Goal: Task Accomplishment & Management: Complete application form

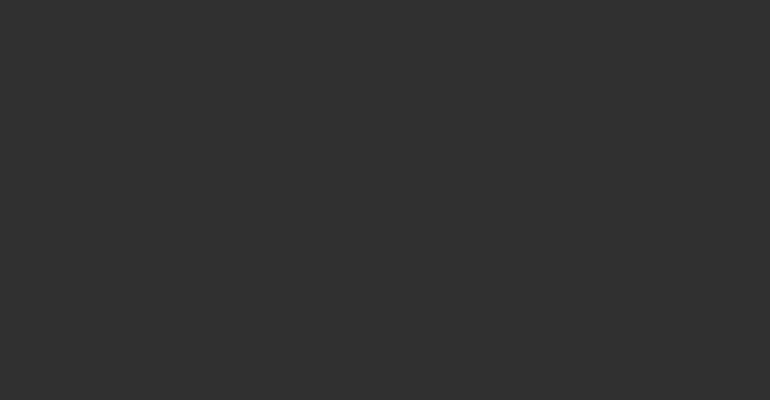
select select "25"
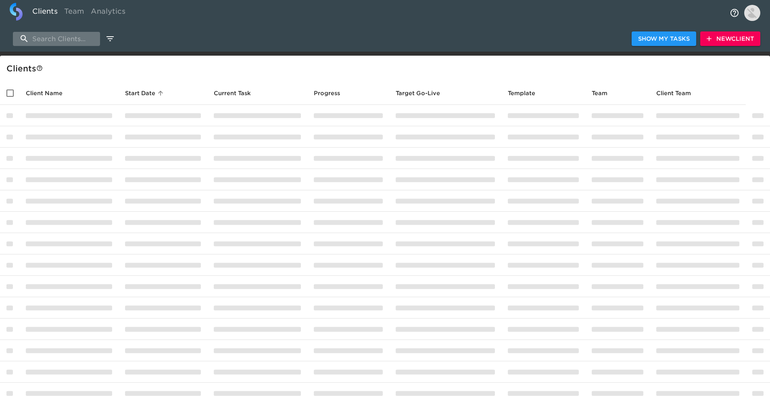
click at [62, 39] on input "search" at bounding box center [56, 39] width 87 height 14
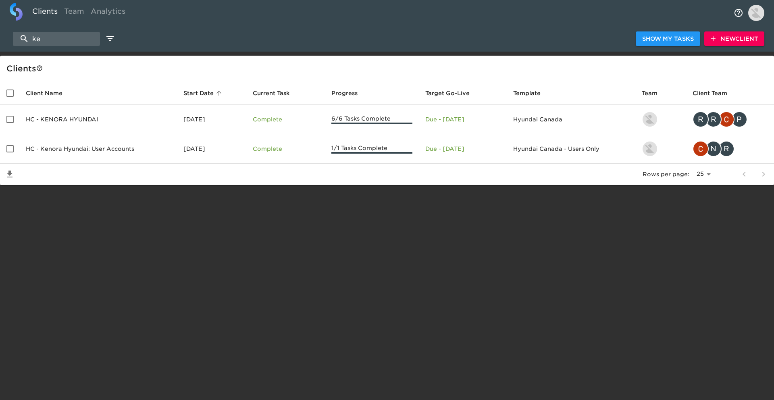
type input "k"
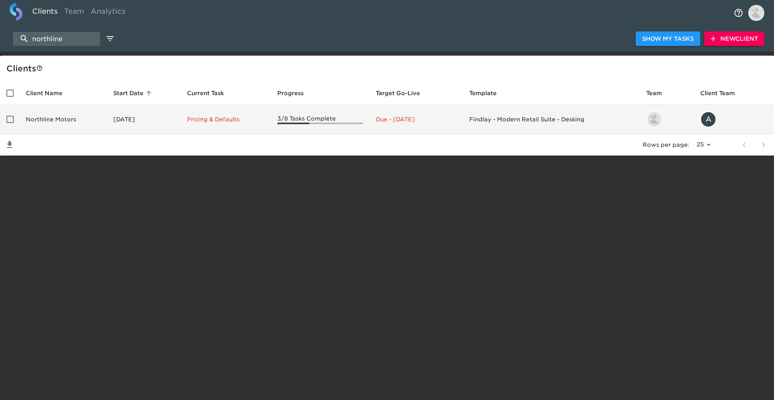
type input "northline"
click at [108, 123] on td "Aug 19, 2025" at bounding box center [144, 119] width 74 height 29
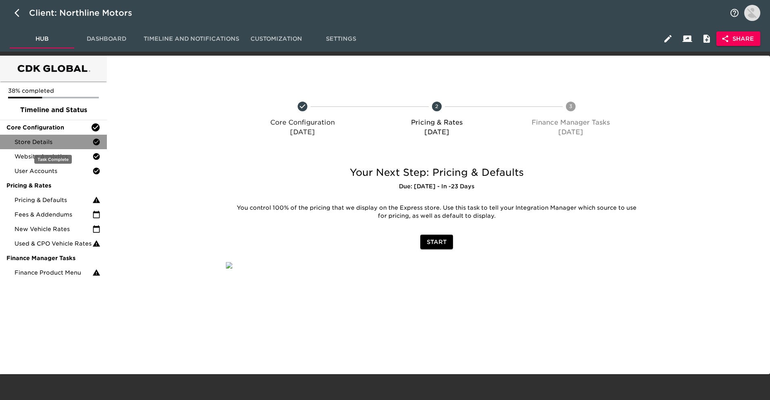
click at [57, 137] on div "Store Details" at bounding box center [53, 142] width 107 height 15
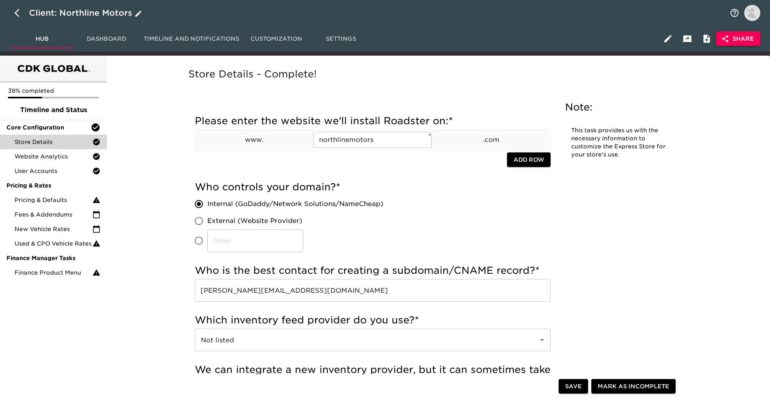
click at [18, 15] on icon "button" at bounding box center [17, 13] width 5 height 8
select select "25"
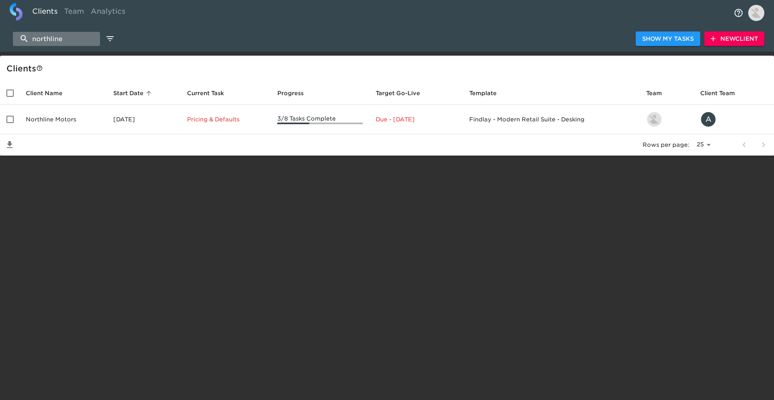
click at [49, 40] on input "northline" at bounding box center [56, 39] width 87 height 14
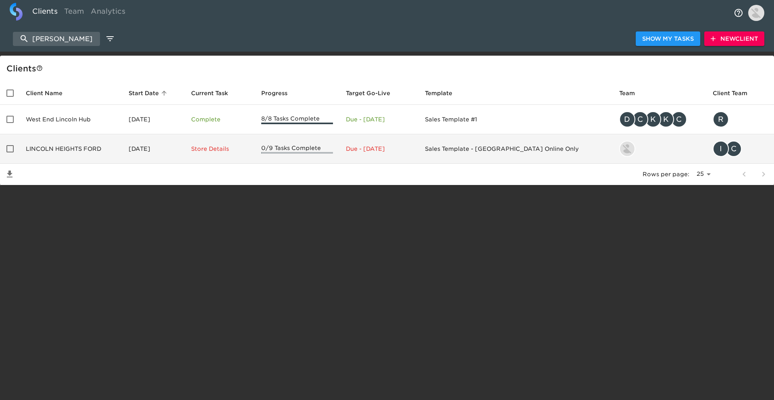
type input "lincoln h"
click at [90, 149] on td "LINCOLN HEIGHTS FORD" at bounding box center [70, 148] width 103 height 29
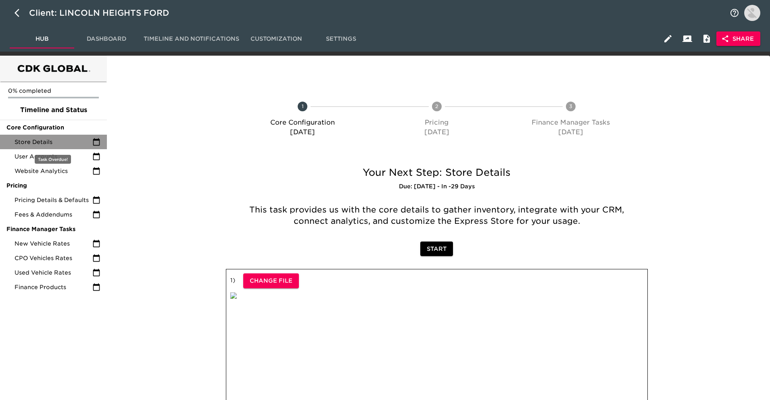
click at [92, 145] on icon at bounding box center [96, 142] width 8 height 8
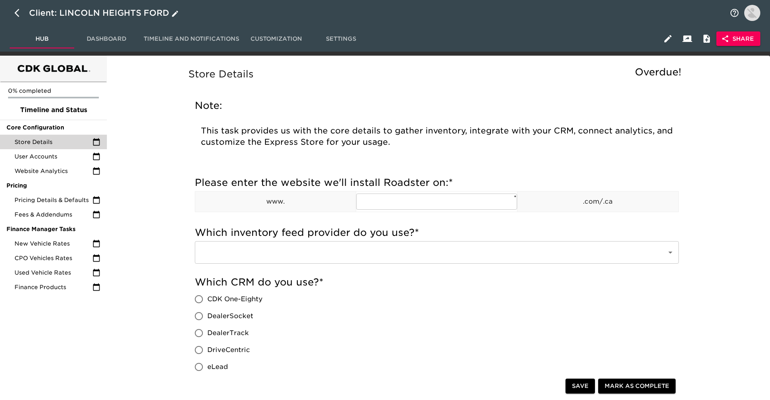
click at [18, 15] on icon "button" at bounding box center [17, 13] width 5 height 8
select select "25"
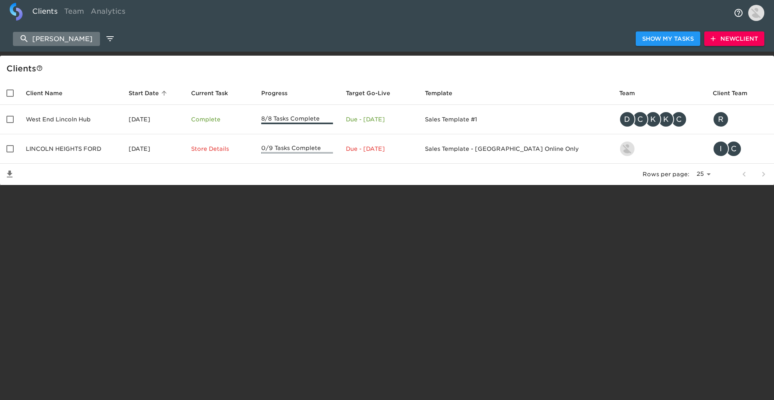
click at [74, 42] on input "lincoln h" at bounding box center [56, 39] width 87 height 14
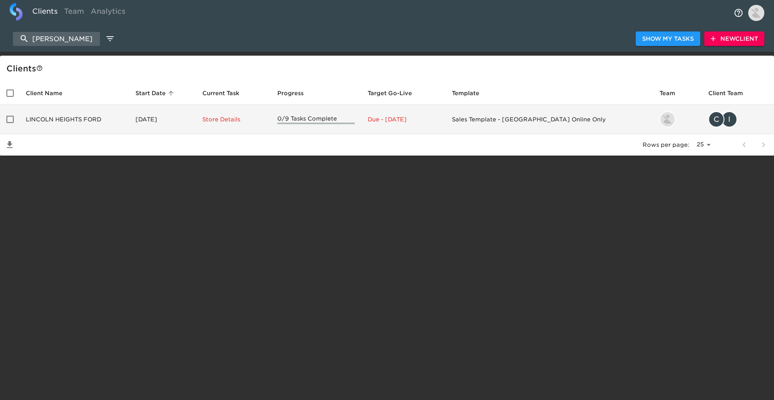
type input "lincoln hei"
click at [246, 131] on td "Store Details" at bounding box center [233, 119] width 75 height 29
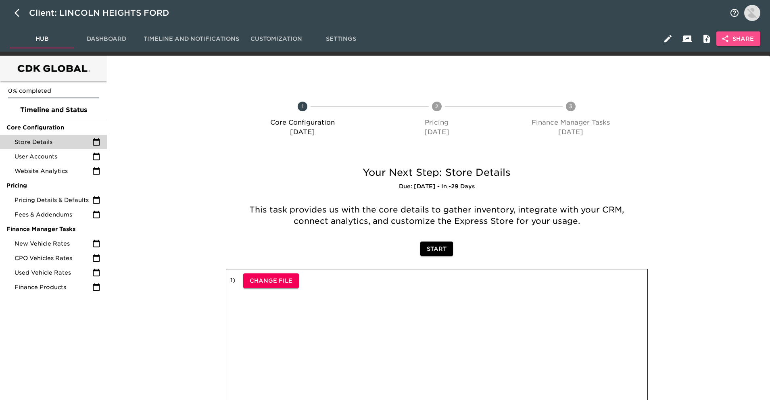
click at [724, 44] on button "Share" at bounding box center [738, 38] width 44 height 15
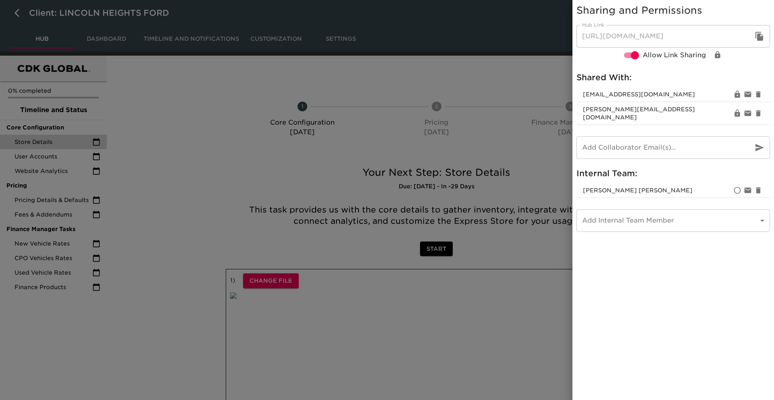
click at [527, 111] on div at bounding box center [387, 200] width 774 height 400
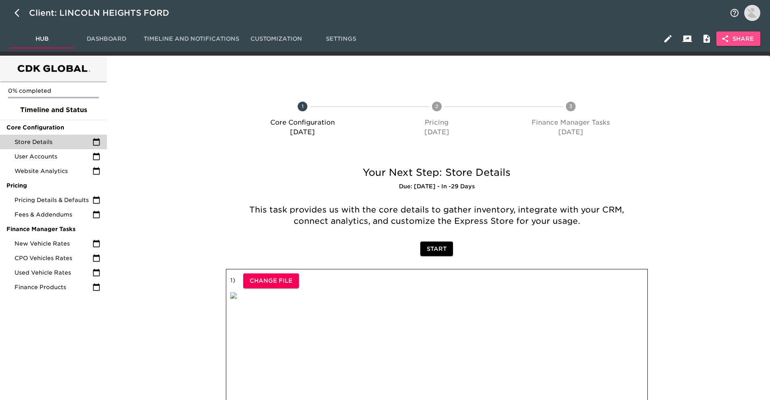
click at [736, 44] on button "Share" at bounding box center [738, 38] width 44 height 15
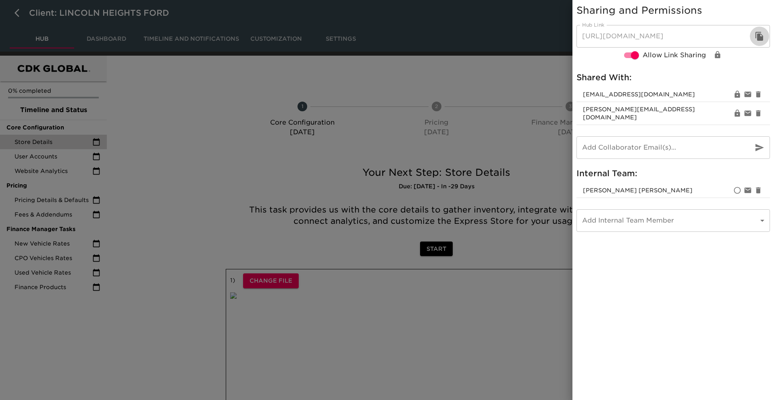
click at [767, 33] on button "button" at bounding box center [759, 36] width 19 height 19
click at [411, 62] on div at bounding box center [387, 200] width 774 height 400
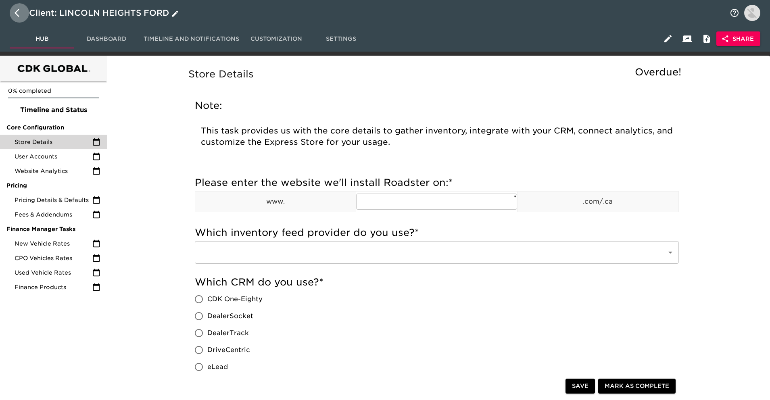
click at [19, 13] on icon "button" at bounding box center [20, 13] width 10 height 10
select select "25"
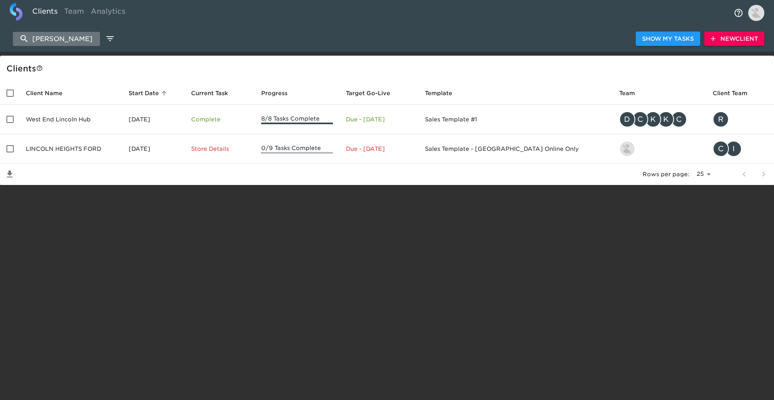
click at [67, 36] on input "lincoln h" at bounding box center [56, 39] width 87 height 14
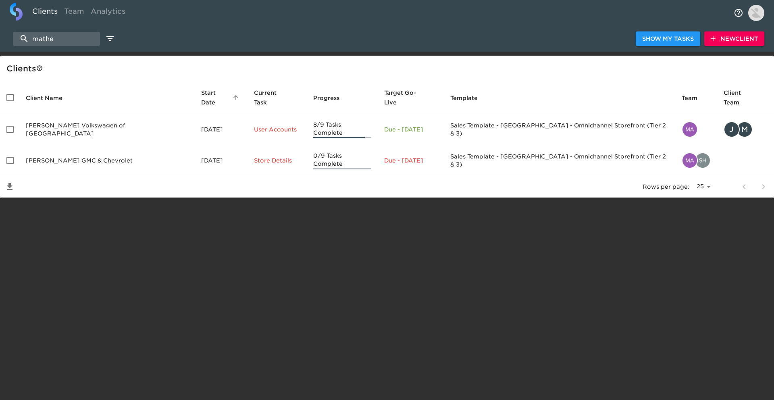
type input "mathe"
click at [730, 36] on span "New Client" at bounding box center [734, 39] width 47 height 10
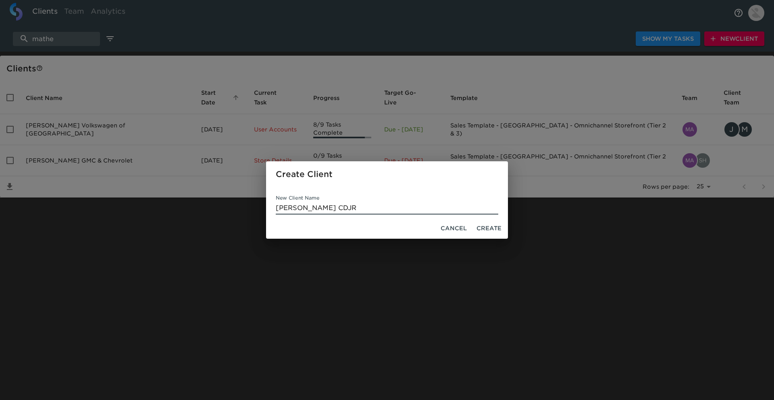
type input "Matheson CDJR"
click at [488, 226] on span "Create" at bounding box center [489, 228] width 25 height 10
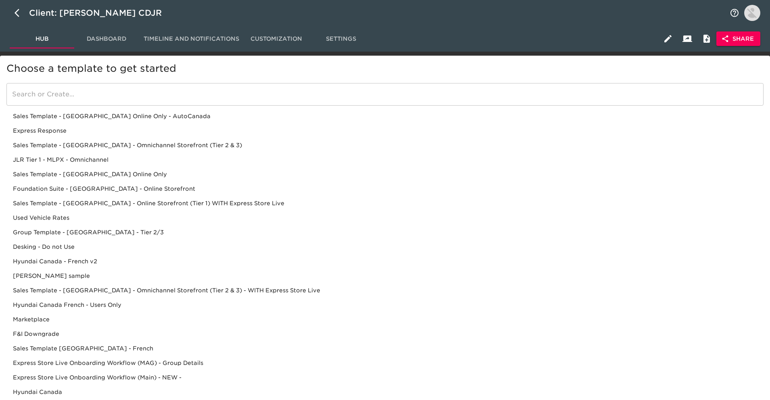
click at [154, 115] on div "Sales Template - Canada Online Only - AutoCanada" at bounding box center [384, 116] width 757 height 15
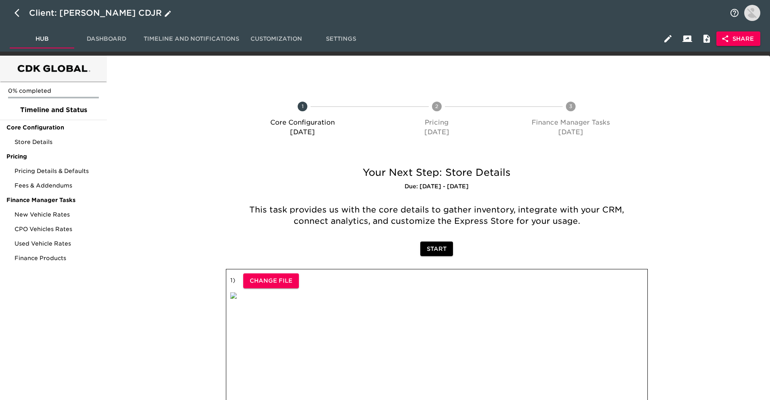
click at [21, 11] on icon "button" at bounding box center [20, 13] width 10 height 10
select select "25"
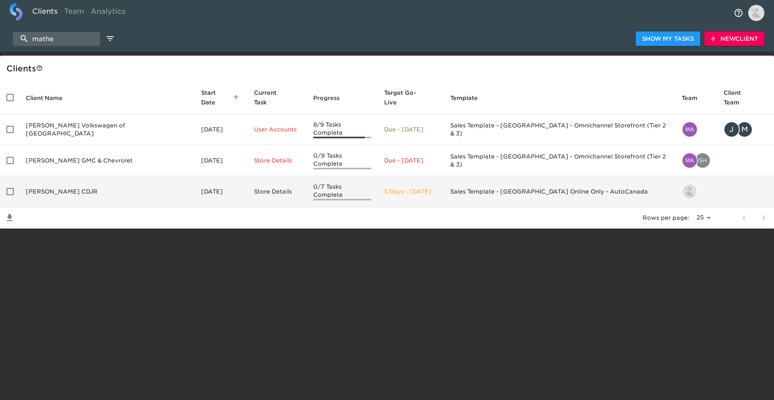
click at [85, 179] on td "Matheson CDJR" at bounding box center [106, 191] width 175 height 31
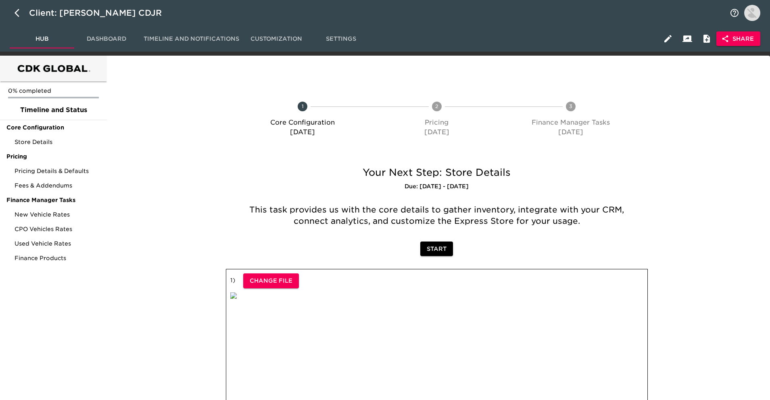
click at [741, 37] on span "Share" at bounding box center [738, 39] width 31 height 10
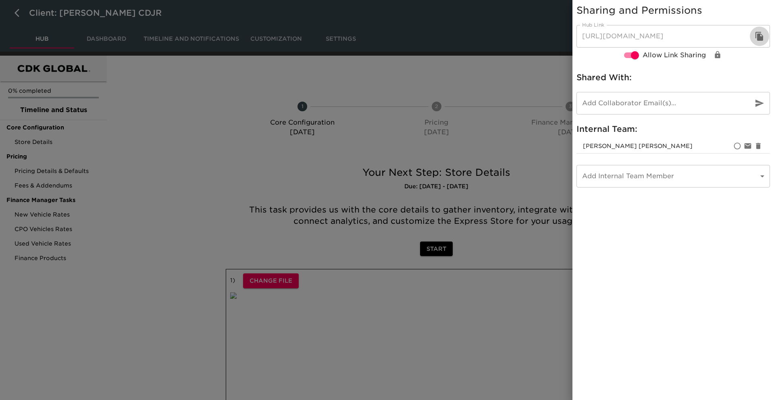
click at [759, 35] on icon "button" at bounding box center [760, 36] width 8 height 9
click at [488, 140] on div at bounding box center [387, 200] width 774 height 400
